Goal: Information Seeking & Learning: Learn about a topic

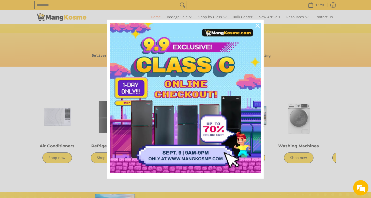
scroll to position [0, 202]
click at [258, 26] on icon "close icon" at bounding box center [257, 26] width 4 height 4
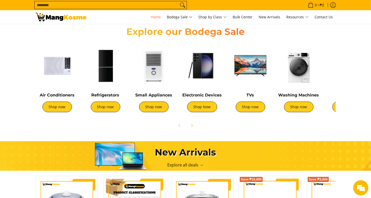
scroll to position [0, 622]
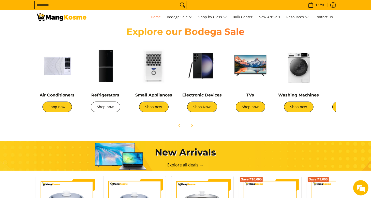
click at [106, 104] on link "Shop now" at bounding box center [105, 106] width 29 height 11
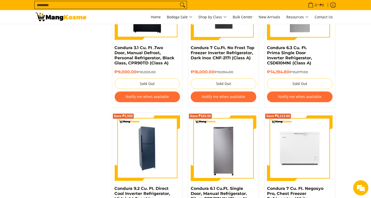
scroll to position [813, 0]
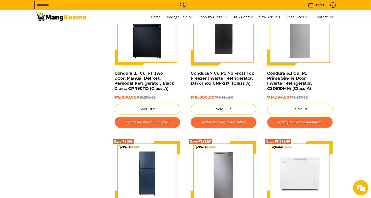
click at [141, 117] on button "Notify me when available" at bounding box center [148, 122] width 66 height 11
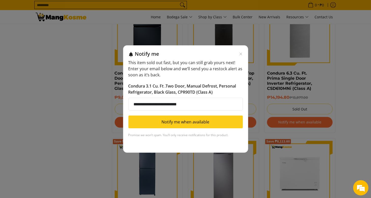
type input "**********"
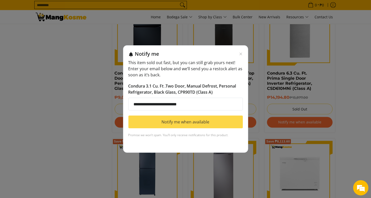
click at [189, 123] on button "Notify me when available" at bounding box center [185, 121] width 114 height 13
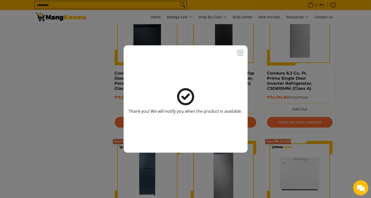
click at [238, 52] on icon "Close modal" at bounding box center [240, 53] width 4 height 4
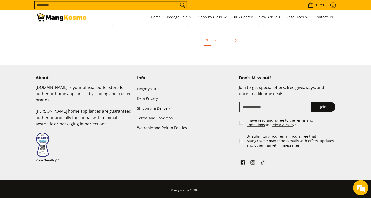
scroll to position [1134, 0]
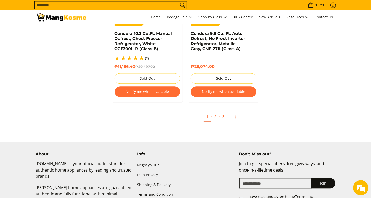
click at [236, 115] on icon "Pagination" at bounding box center [236, 117] width 4 height 4
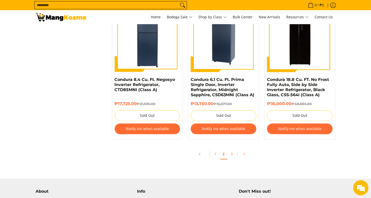
scroll to position [1118, 0]
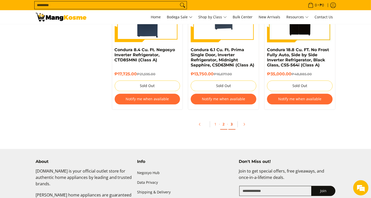
click at [233, 125] on link "3" at bounding box center [231, 124] width 7 height 10
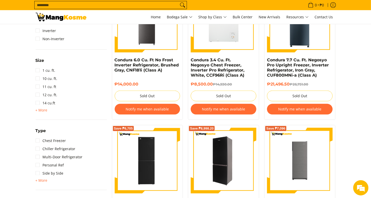
scroll to position [229, 0]
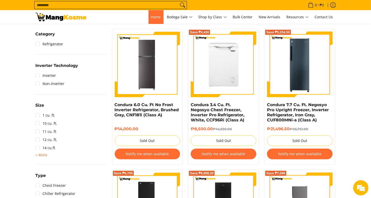
click at [156, 15] on span "Home" at bounding box center [156, 16] width 10 height 5
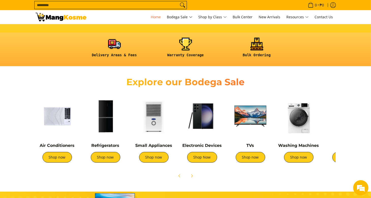
scroll to position [0, 202]
click at [301, 155] on link "Shop now" at bounding box center [298, 157] width 29 height 11
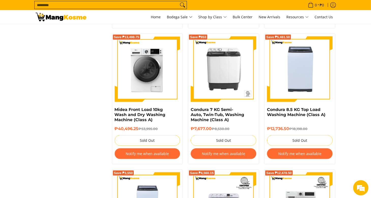
scroll to position [610, 0]
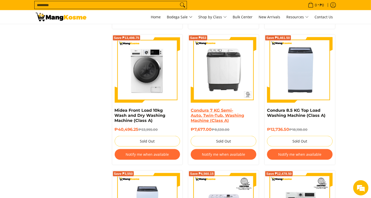
click at [204, 113] on link "Condura 7 KG Semi-Auto, Twin-Tub, Washing Machine (Class A)" at bounding box center [217, 115] width 53 height 15
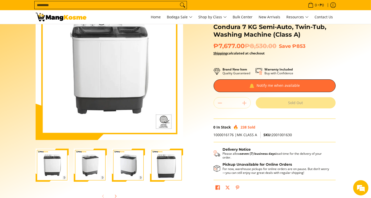
scroll to position [51, 0]
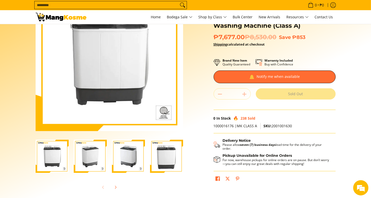
click at [128, 161] on img "condura-semi-automatic-7-kilos-twin-tub-washing-machine-left-side-view-mang-kos…" at bounding box center [128, 155] width 33 height 33
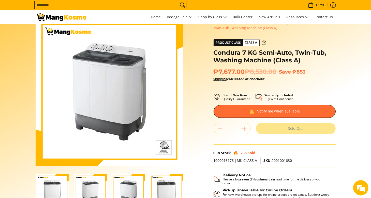
scroll to position [25, 0]
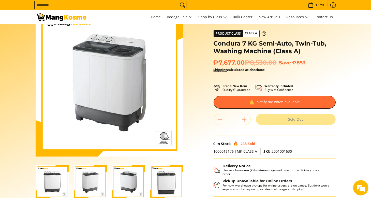
click at [160, 176] on img "condura-semi-automatic-7-kilos-twin-tub-washing-machine-without-icc-sticker-fro…" at bounding box center [166, 181] width 33 height 33
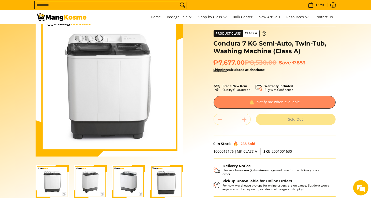
click at [299, 99] on div at bounding box center [274, 102] width 122 height 13
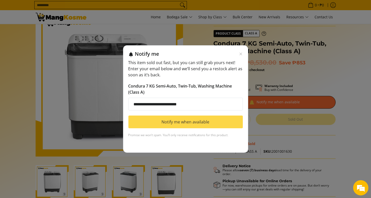
click at [199, 122] on button "Notify me when available" at bounding box center [185, 121] width 114 height 13
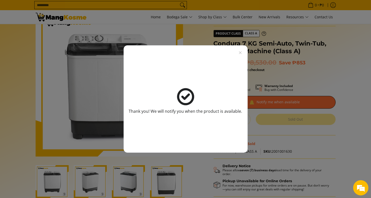
click at [240, 53] on icon "Close modal" at bounding box center [240, 53] width 4 height 4
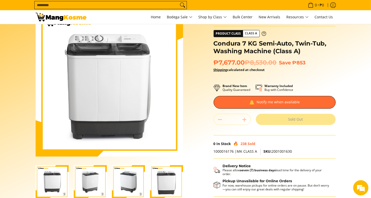
scroll to position [0, 0]
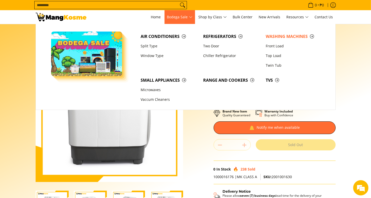
click at [176, 17] on span "Bodega Sale" at bounding box center [179, 17] width 25 height 6
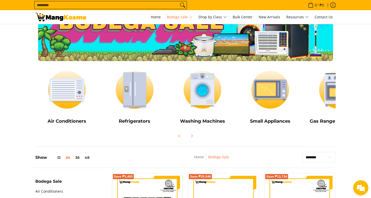
scroll to position [25, 0]
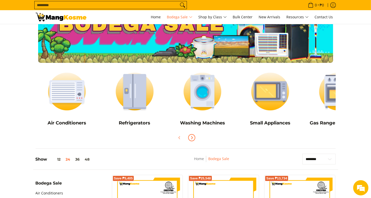
click at [195, 139] on button "Next" at bounding box center [191, 137] width 11 height 11
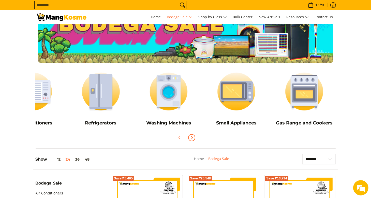
click at [193, 136] on icon "Next" at bounding box center [192, 137] width 4 height 4
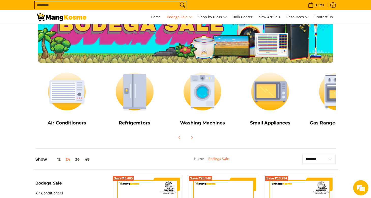
click at [172, 141] on div at bounding box center [186, 137] width 300 height 11
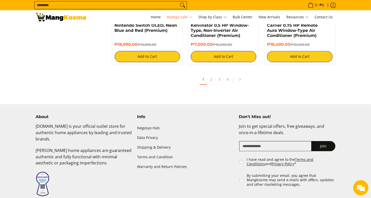
scroll to position [1067, 0]
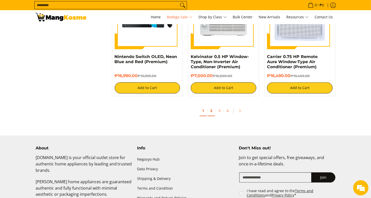
click at [212, 114] on link "2" at bounding box center [211, 110] width 7 height 10
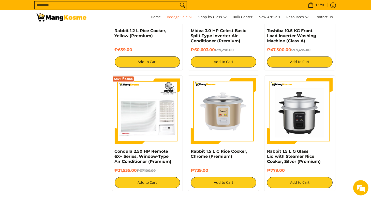
scroll to position [950, 0]
